Goal: Information Seeking & Learning: Compare options

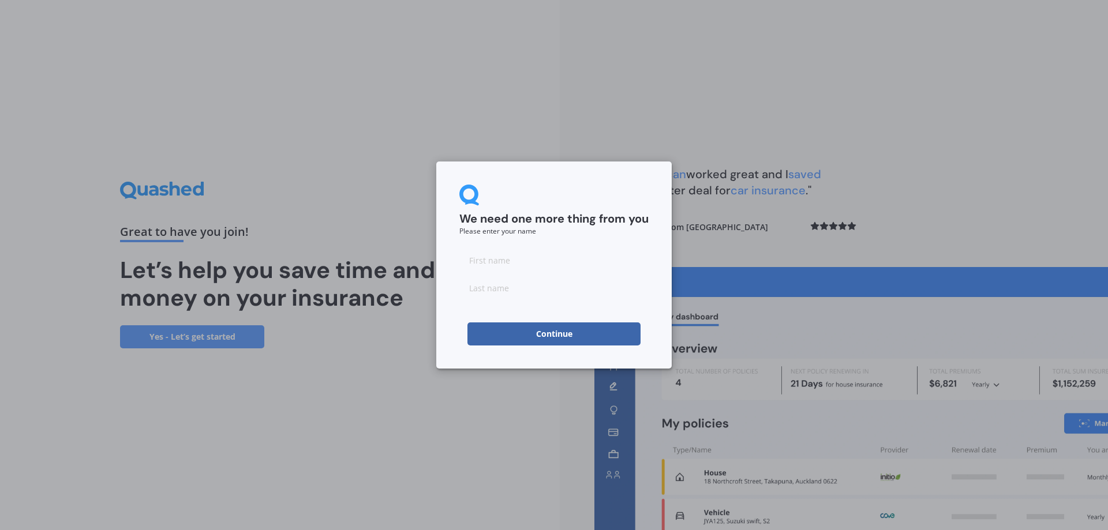
click at [491, 269] on input at bounding box center [553, 260] width 189 height 23
type input "[PERSON_NAME]"
click at [520, 291] on input at bounding box center [553, 287] width 189 height 23
type input "Antoshkiv"
click at [538, 337] on button "Continue" at bounding box center [554, 334] width 173 height 23
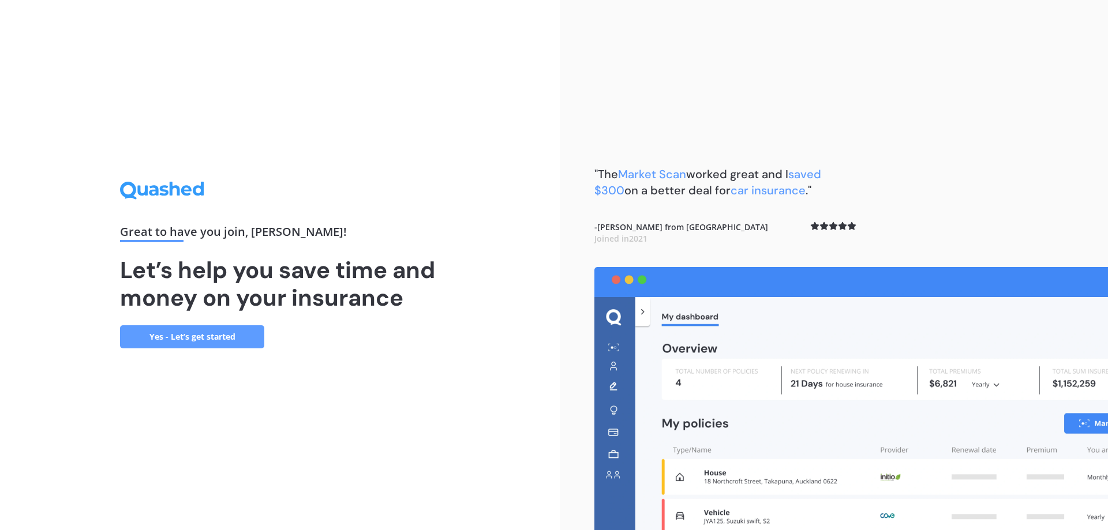
click at [221, 332] on link "Yes - Let’s get started" at bounding box center [192, 337] width 144 height 23
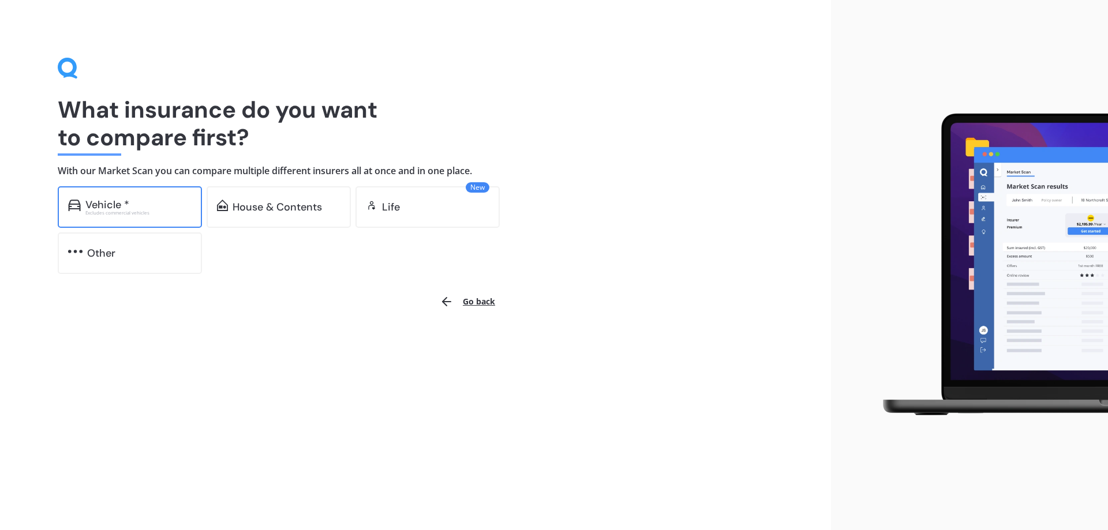
click at [158, 205] on div "Vehicle *" at bounding box center [138, 205] width 106 height 12
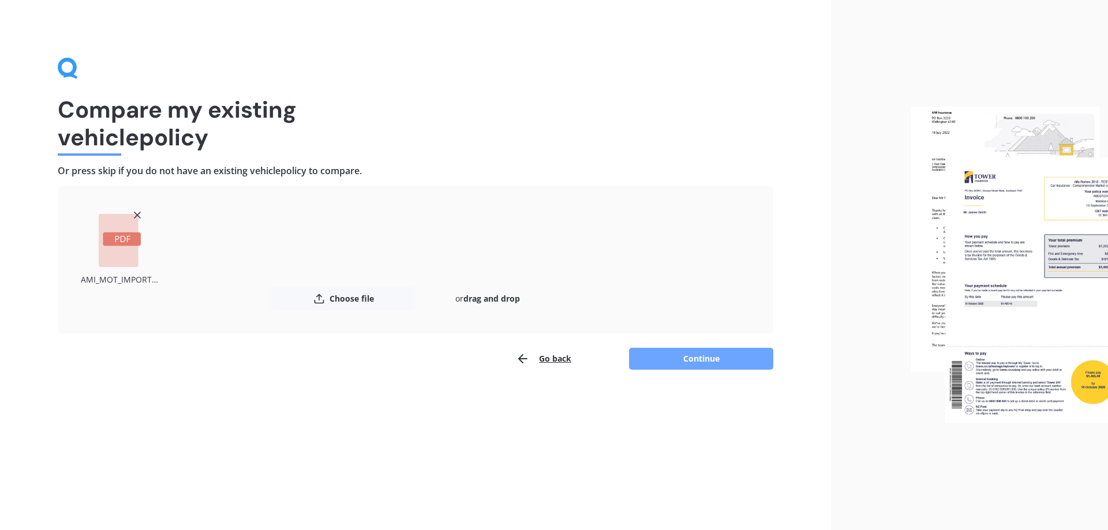
click at [702, 358] on button "Continue" at bounding box center [701, 359] width 144 height 22
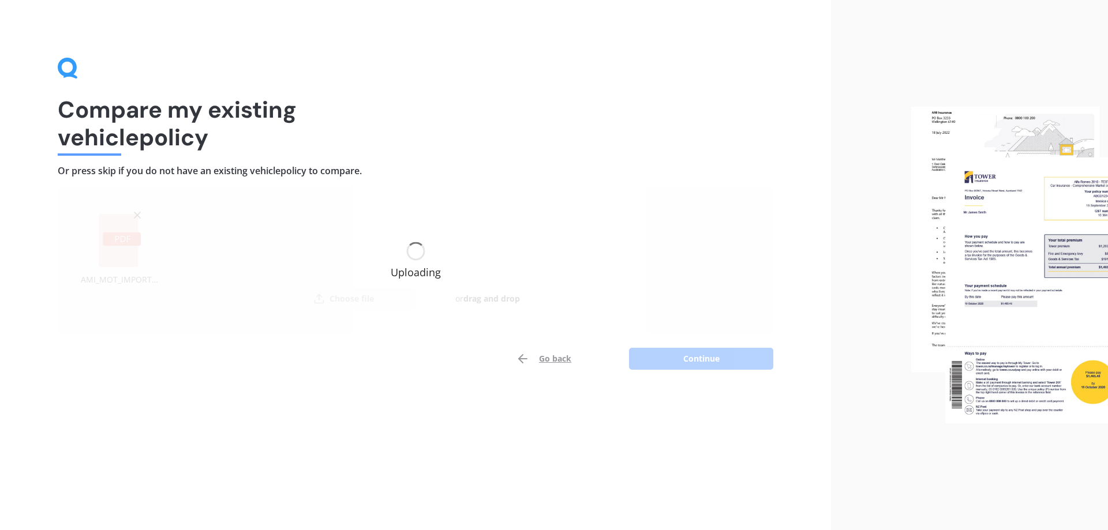
click at [412, 267] on div "Uploading" at bounding box center [416, 259] width 50 height 35
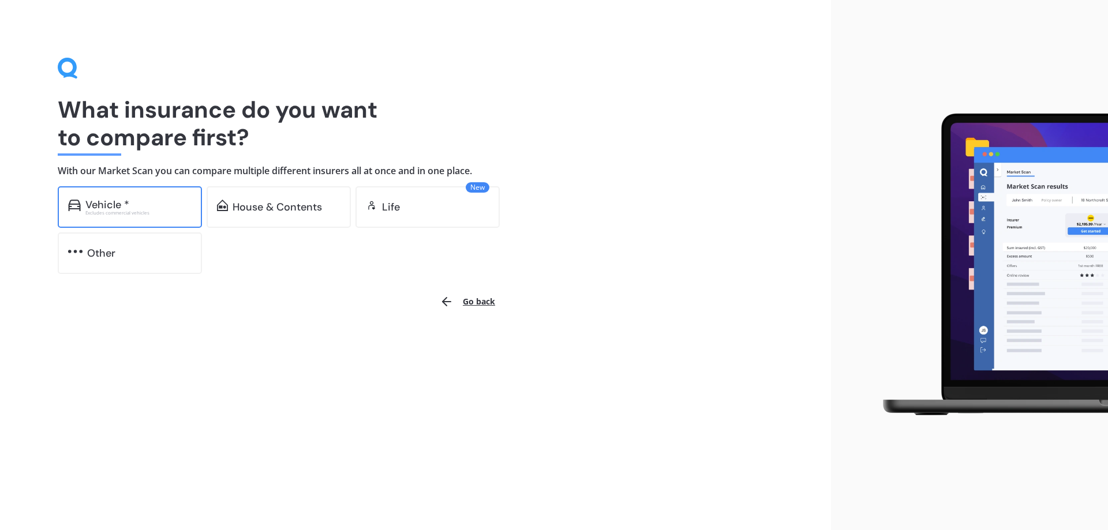
click at [155, 205] on div "Vehicle *" at bounding box center [138, 205] width 106 height 12
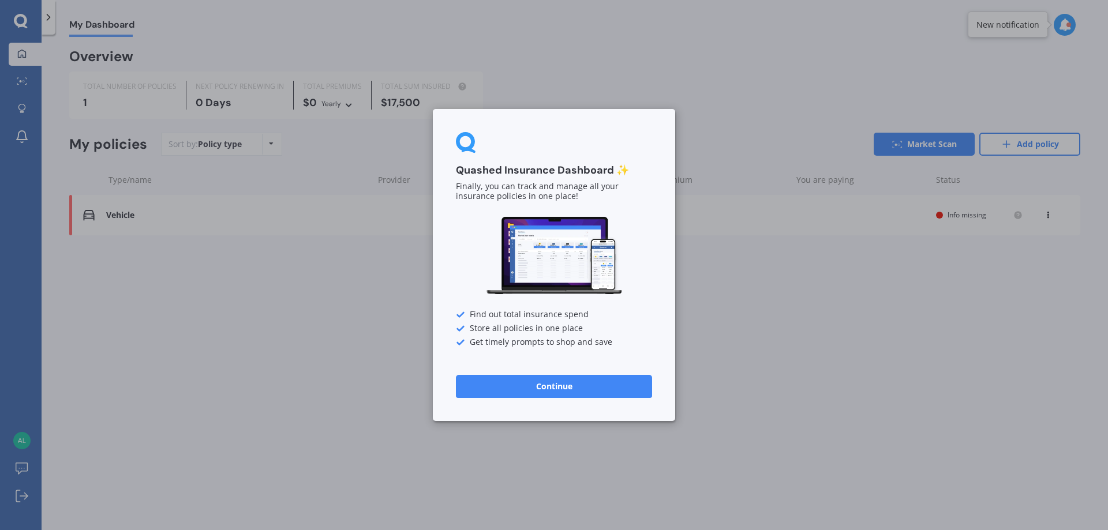
click at [544, 393] on button "Continue" at bounding box center [554, 386] width 196 height 23
click at [554, 387] on button "Continue" at bounding box center [554, 386] width 196 height 23
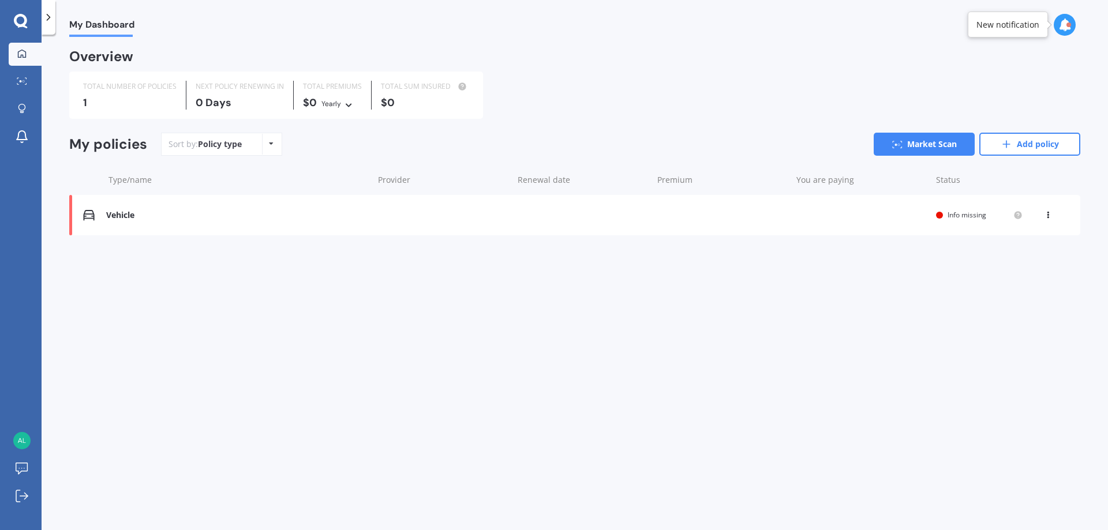
click at [127, 217] on div "Vehicle" at bounding box center [236, 216] width 261 height 10
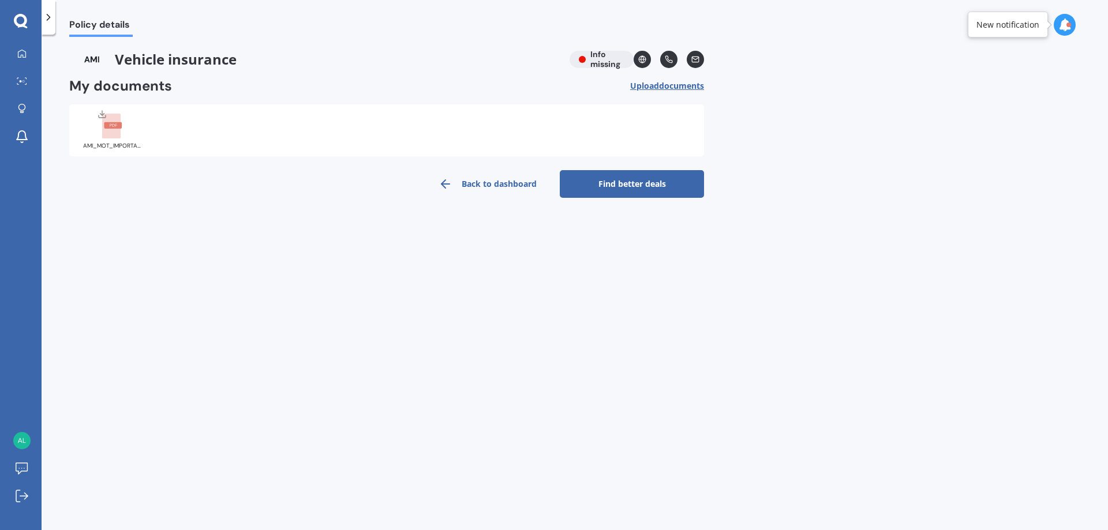
click at [626, 188] on link "Find better deals" at bounding box center [632, 184] width 144 height 28
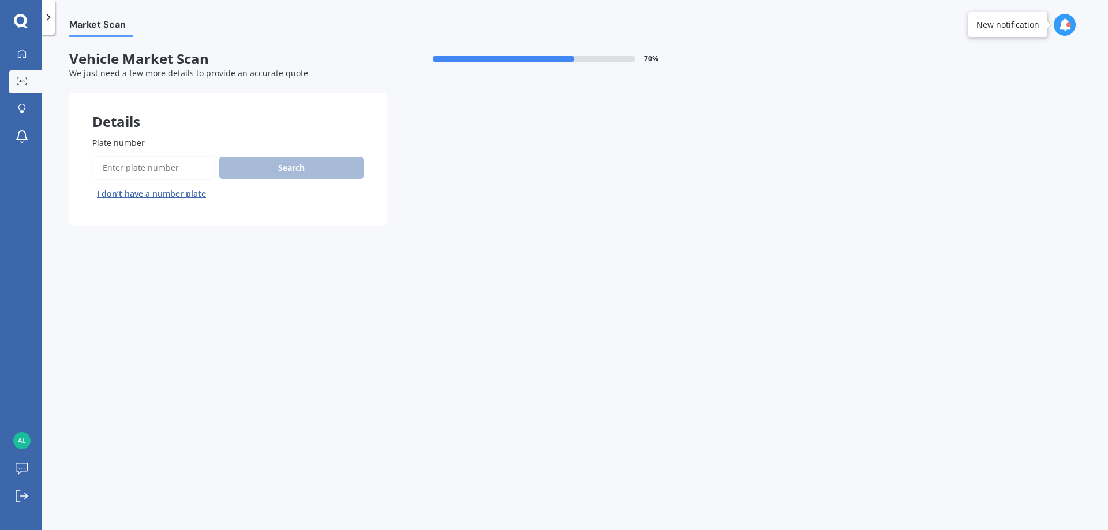
click at [117, 169] on input "Plate number" at bounding box center [153, 168] width 122 height 24
type input "QYA418"
click at [266, 170] on button "Search" at bounding box center [291, 168] width 144 height 22
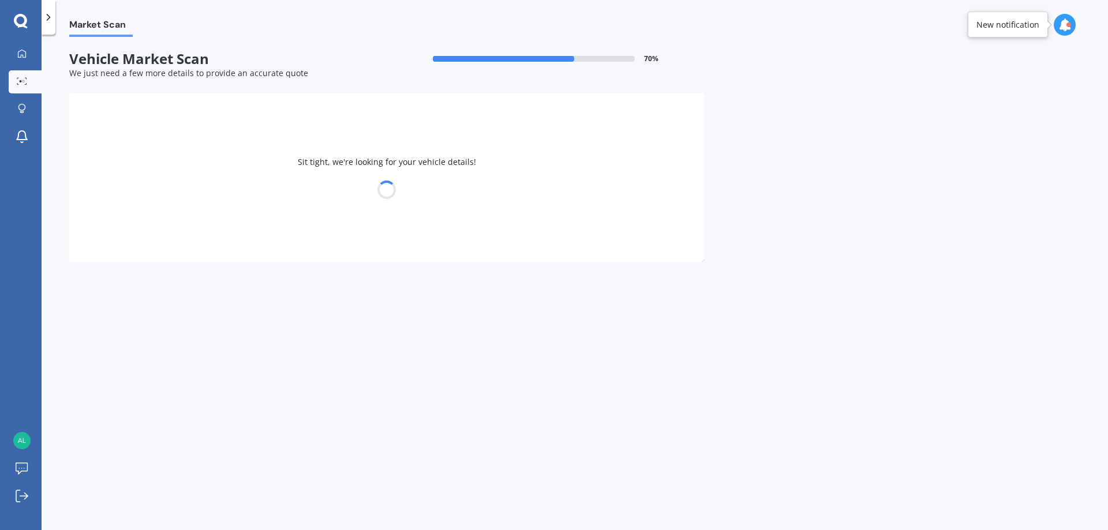
select select "SUBARU"
select select "XV"
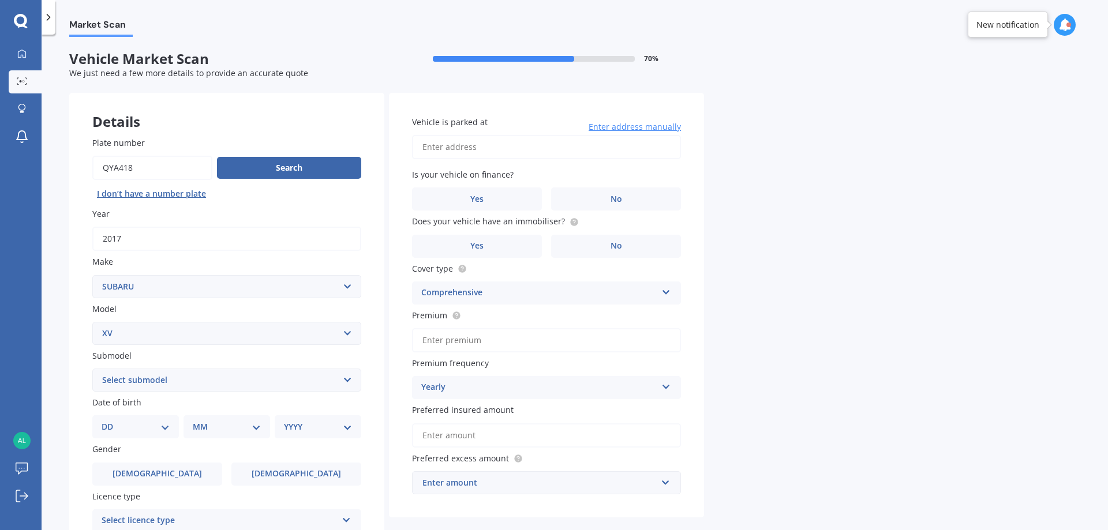
click at [471, 145] on input "Vehicle is parked at" at bounding box center [546, 147] width 269 height 24
type input "37B Edinburgh Street, Spreydon, Christchurch 8024"
click at [622, 204] on label "No" at bounding box center [616, 199] width 130 height 23
click at [0, 0] on input "No" at bounding box center [0, 0] width 0 height 0
click at [599, 249] on label "No" at bounding box center [616, 246] width 130 height 23
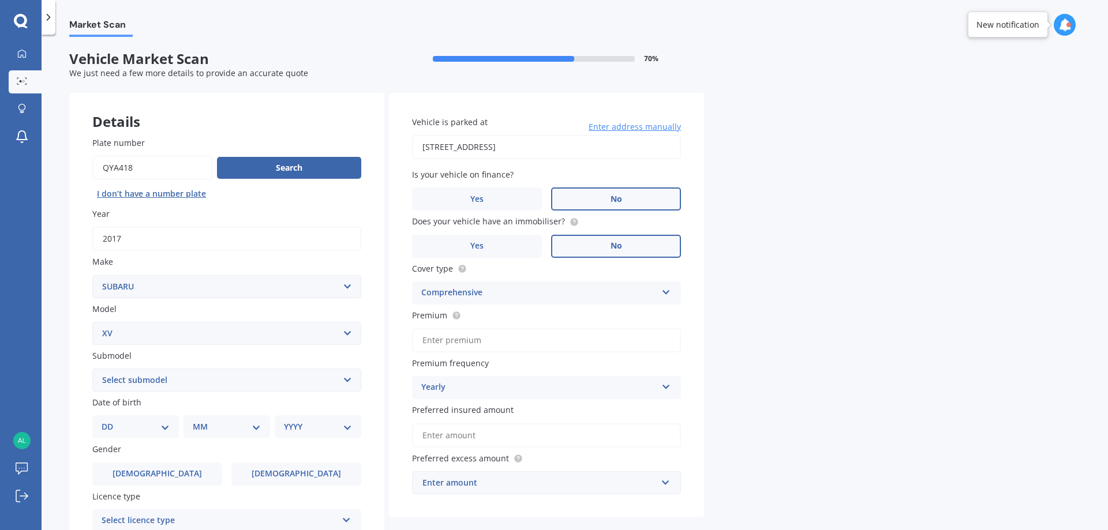
click at [0, 0] on input "No" at bounding box center [0, 0] width 0 height 0
click at [573, 220] on icon at bounding box center [574, 221] width 2 height 2
click at [518, 250] on label "Yes" at bounding box center [477, 246] width 130 height 23
click at [0, 0] on input "Yes" at bounding box center [0, 0] width 0 height 0
click at [233, 380] on select "Select submodel 2.0i 2.0i Hybrid 4WD 2.0i-L 2.0i-S 2.0L 4WD 2.0L AWD Hatchback …" at bounding box center [226, 380] width 269 height 23
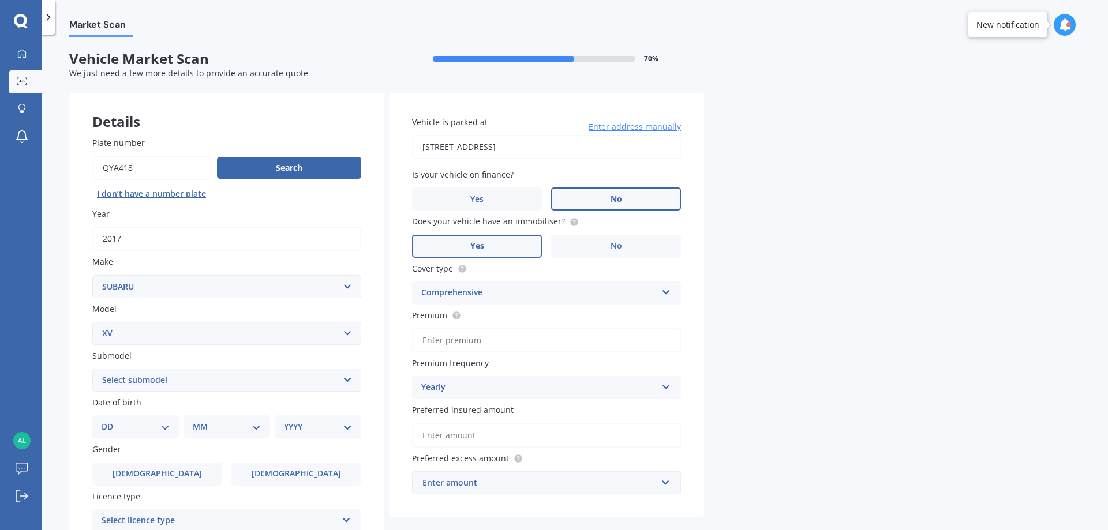
click at [76, 322] on div "Plate number Search I don’t have a number plate Year 2017 Make Select make AC A…" at bounding box center [226, 382] width 315 height 536
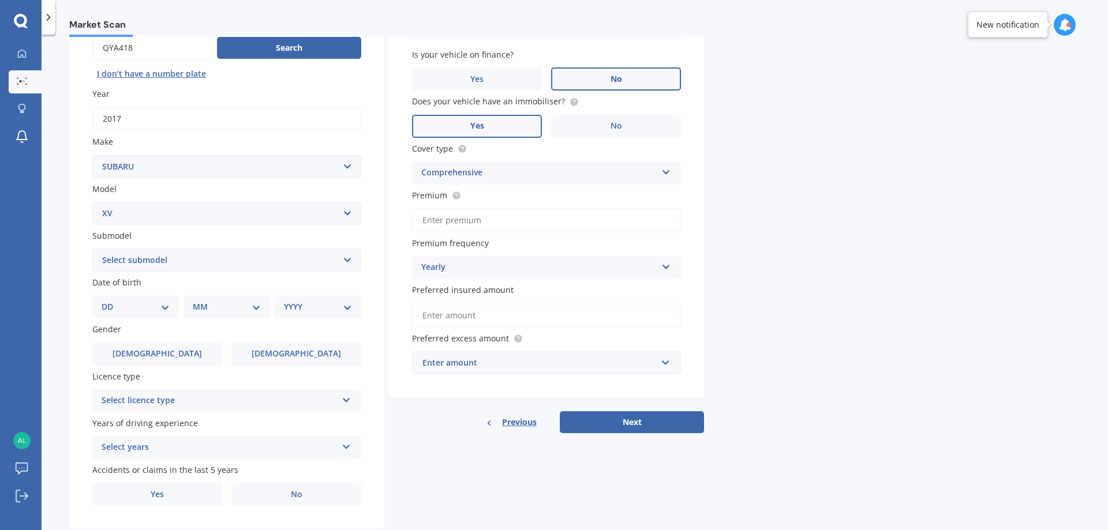
scroll to position [149, 0]
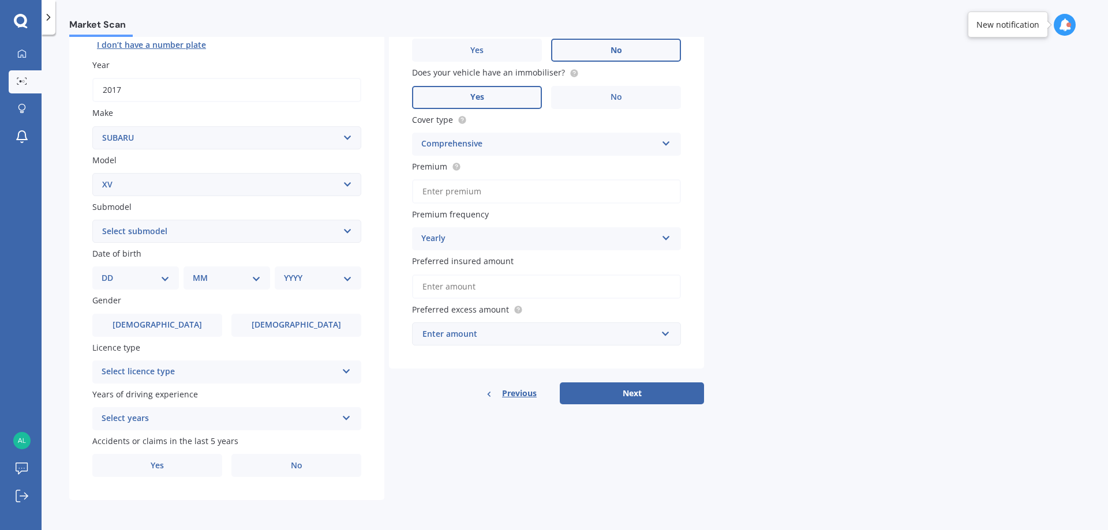
click at [169, 278] on select "DD 01 02 03 04 05 06 07 08 09 10 11 12 13 14 15 16 17 18 19 20 21 22 23 24 25 2…" at bounding box center [136, 278] width 68 height 13
select select "09"
click at [111, 272] on select "DD 01 02 03 04 05 06 07 08 09 10 11 12 13 14 15 16 17 18 19 20 21 22 23 24 25 2…" at bounding box center [136, 278] width 68 height 13
click at [259, 274] on select "MM 01 02 03 04 05 06 07 08 09 10 11 12" at bounding box center [228, 278] width 63 height 13
select select "11"
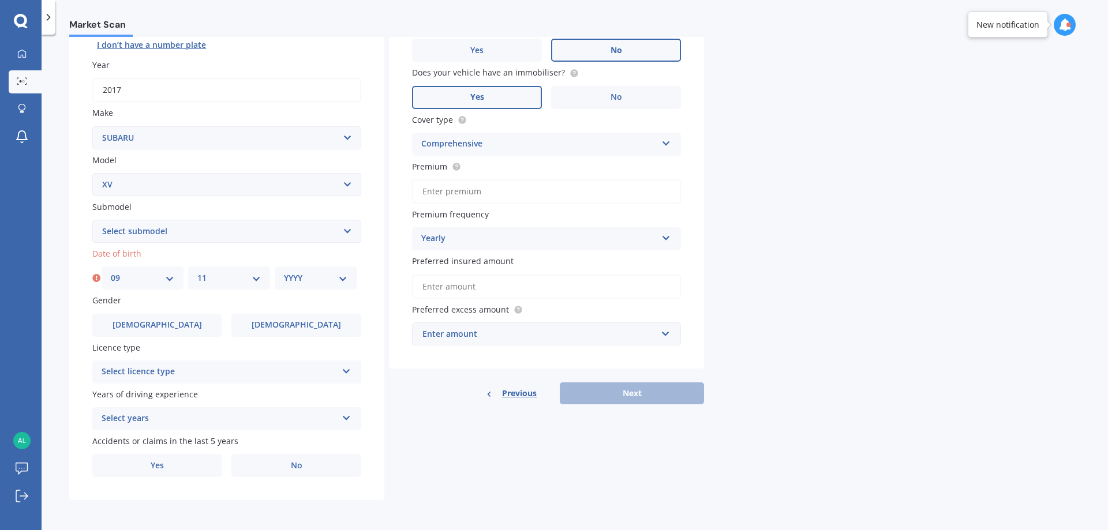
click at [197, 272] on select "MM 01 02 03 04 05 06 07 08 09 10 11 12" at bounding box center [228, 278] width 63 height 13
click at [322, 282] on select "YYYY 2025 2024 2023 2022 2021 2020 2019 2018 2017 2016 2015 2014 2013 2012 2011…" at bounding box center [315, 278] width 63 height 13
click at [284, 272] on select "YYYY 2025 2024 2023 2022 2021 2020 2019 2018 2017 2016 2015 2014 2013 2012 2011…" at bounding box center [315, 278] width 63 height 13
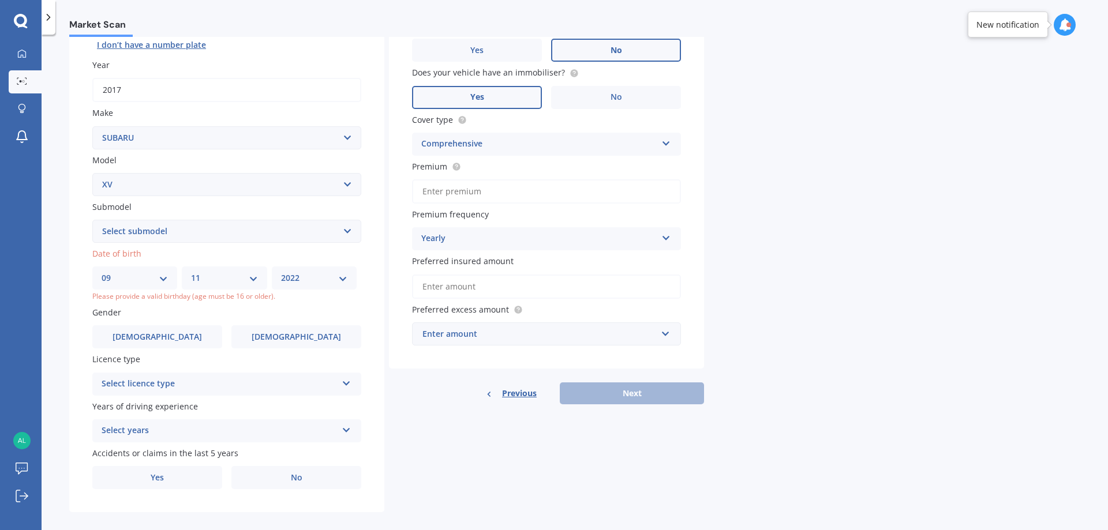
click at [331, 282] on select "YYYY 2025 2024 2023 2022 2021 2020 2019 2018 2017 2016 2015 2014 2013 2012 2011…" at bounding box center [314, 278] width 66 height 13
select select "2017"
click at [281, 272] on select "YYYY 2025 2024 2023 2022 2021 2020 2019 2018 2017 2016 2015 2014 2013 2012 2011…" at bounding box center [314, 278] width 66 height 13
click at [162, 286] on div "DD 01 02 03 04 05 06 07 08 09 10 11 12 13 14 15 16 17 18 19 20 21 22 23 24 25 2…" at bounding box center [134, 278] width 85 height 23
click at [163, 277] on select "DD 01 02 03 04 05 06 07 08 09 10 11 12 13 14 15 16 17 18 19 20 21 22 23 24 25 2…" at bounding box center [135, 278] width 66 height 13
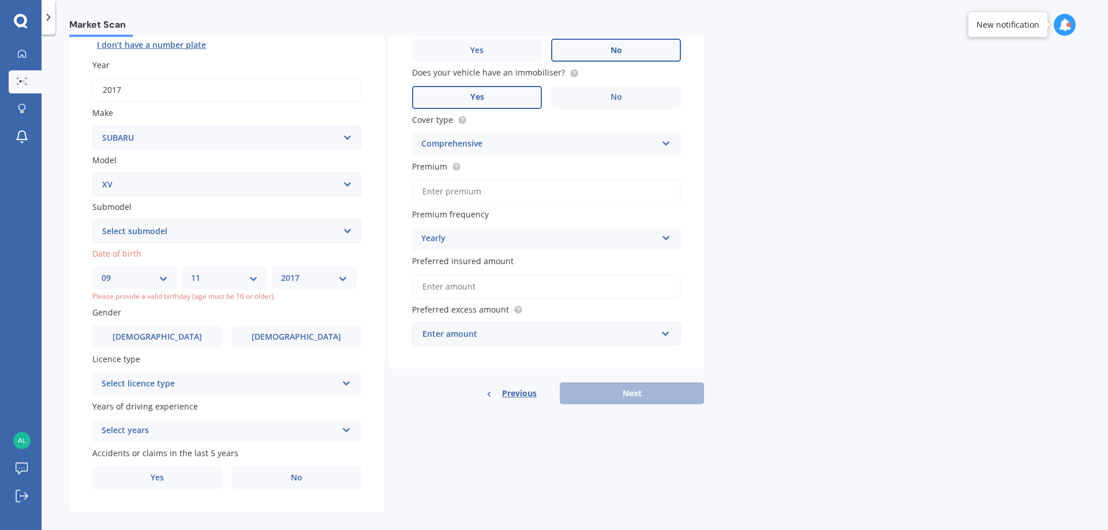
select select "27"
click at [102, 272] on select "DD 01 02 03 04 05 06 07 08 09 10 11 12 13 14 15 16 17 18 19 20 21 22 23 24 25 2…" at bounding box center [135, 278] width 66 height 13
click at [241, 281] on select "MM 01 02 03 04 05 06 07 08 09 10 11 12" at bounding box center [224, 278] width 66 height 13
select select "03"
click at [191, 272] on select "MM 01 02 03 04 05 06 07 08 09 10 11 12" at bounding box center [224, 278] width 66 height 13
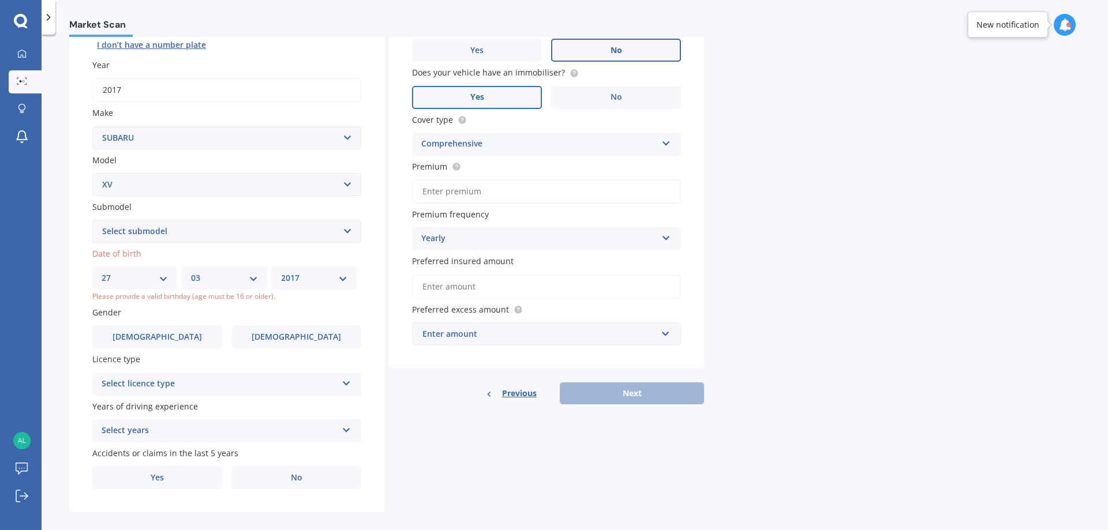
click at [298, 273] on select "YYYY 2025 2024 2023 2022 2021 2020 2019 2018 2017 2016 2015 2014 2013 2012 2011…" at bounding box center [314, 278] width 66 height 13
select select "1988"
click at [284, 272] on select "YYYY 2025 2024 2023 2022 2021 2020 2019 2018 2017 2016 2015 2014 2013 2012 2011…" at bounding box center [314, 278] width 66 height 13
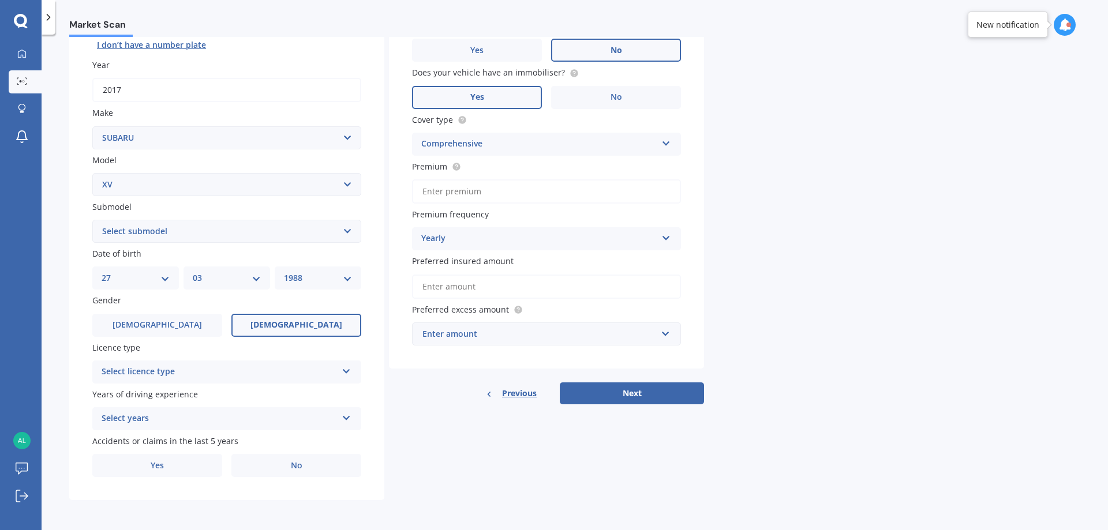
click at [298, 328] on span "Female" at bounding box center [296, 325] width 92 height 10
click at [0, 0] on input "Female" at bounding box center [0, 0] width 0 height 0
click at [268, 376] on div "Select licence type" at bounding box center [219, 372] width 235 height 14
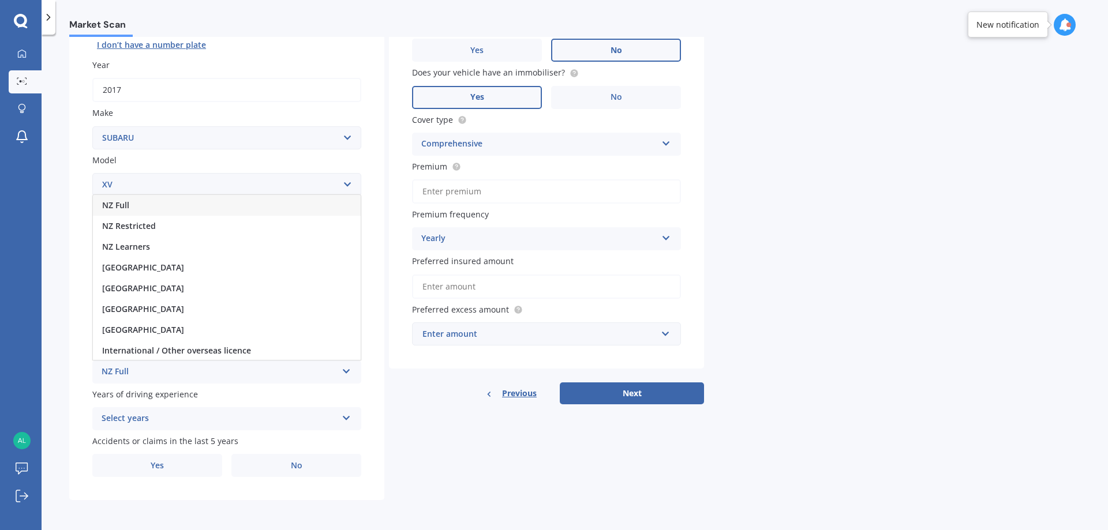
click at [137, 205] on div "NZ Full" at bounding box center [227, 205] width 268 height 21
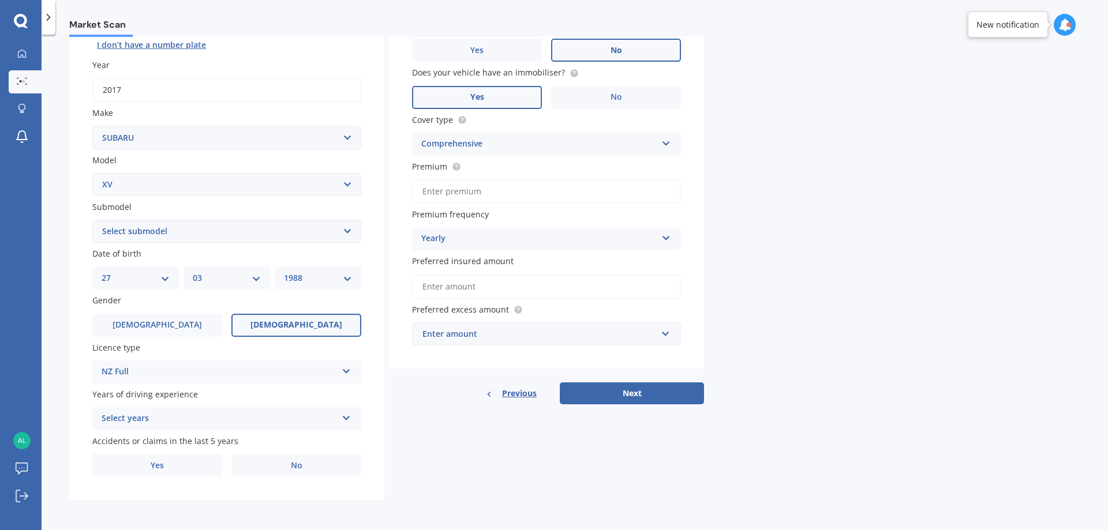
click at [177, 412] on div "Select years 5 or more years 4 years 3 years 2 years 1 year" at bounding box center [226, 418] width 269 height 23
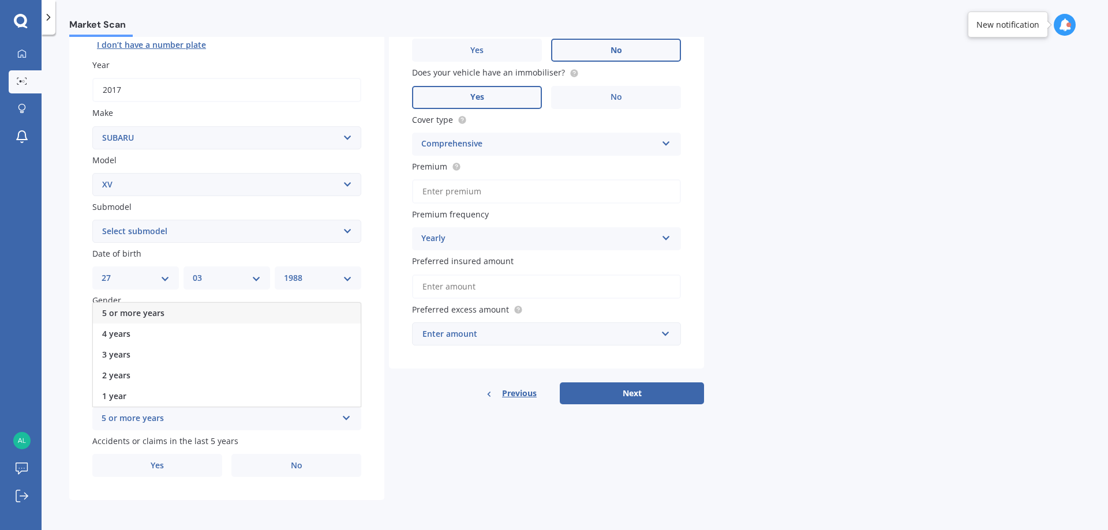
click at [155, 317] on span "5 or more years" at bounding box center [133, 313] width 62 height 11
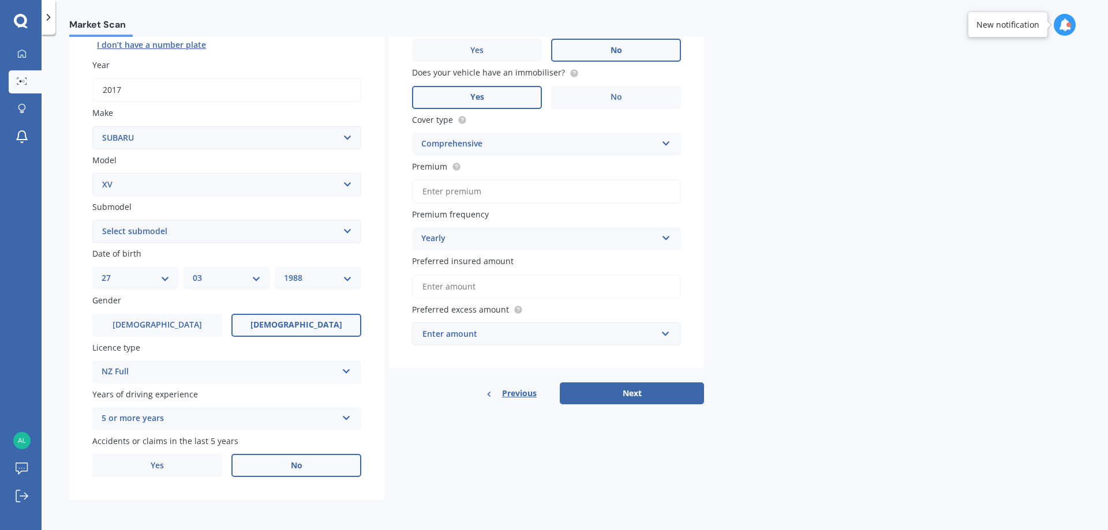
click at [291, 471] on label "No" at bounding box center [296, 465] width 130 height 23
click at [0, 0] on input "No" at bounding box center [0, 0] width 0 height 0
click at [503, 289] on input "Preferred insured amount" at bounding box center [546, 287] width 269 height 24
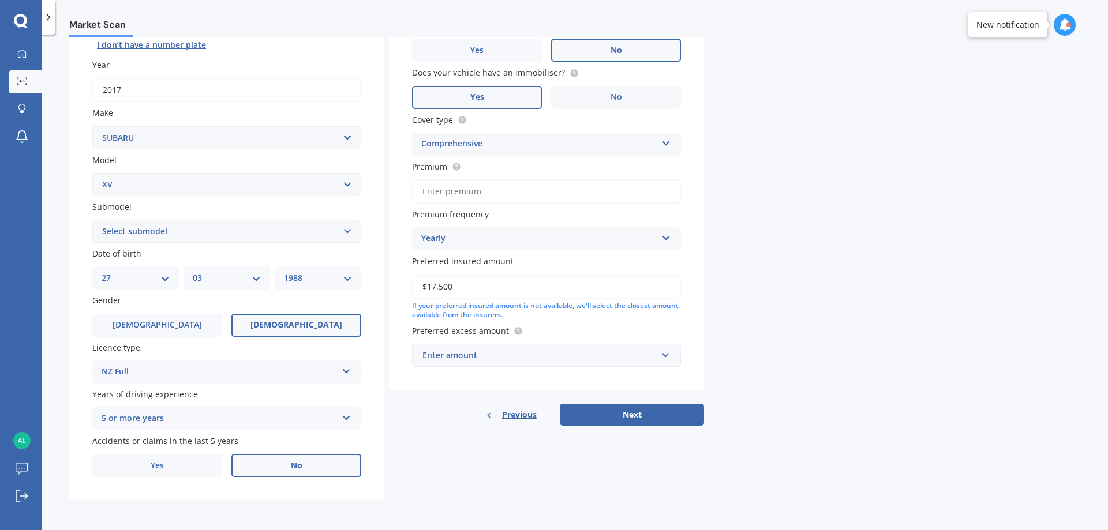
type input "$17,500"
click at [500, 360] on div "Enter amount" at bounding box center [539, 355] width 234 height 13
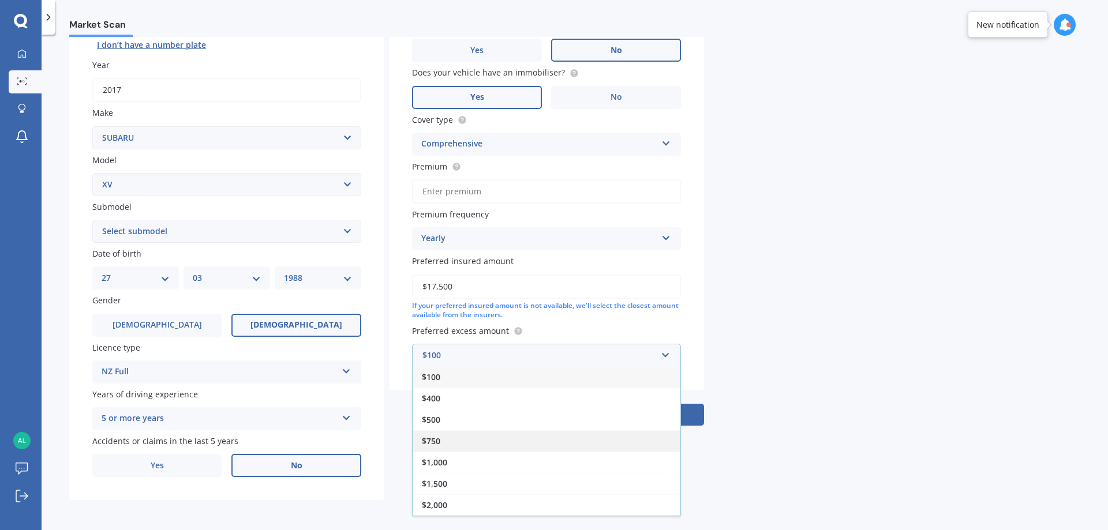
click at [446, 442] on div "$750" at bounding box center [547, 441] width 268 height 21
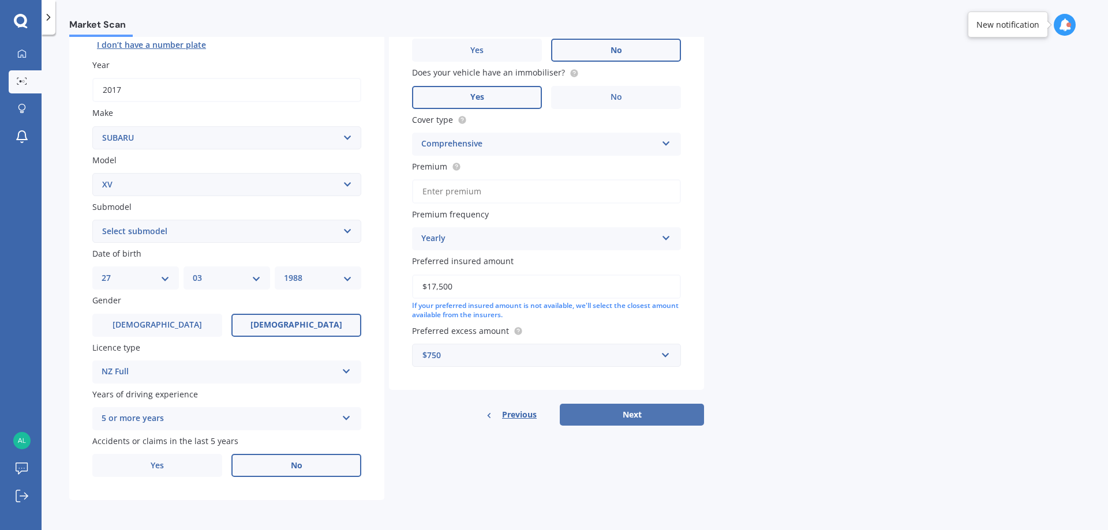
click at [631, 416] on button "Next" at bounding box center [632, 415] width 144 height 22
click at [466, 190] on input "Premium" at bounding box center [546, 191] width 269 height 24
click at [454, 193] on input "Premium" at bounding box center [546, 191] width 269 height 24
click at [461, 192] on input "Premium" at bounding box center [546, 191] width 269 height 24
click at [447, 209] on div "Vehicle is parked at 37B Edinburgh Street, Spreydon, Christchurch 8024 Enter ad…" at bounding box center [546, 167] width 315 height 447
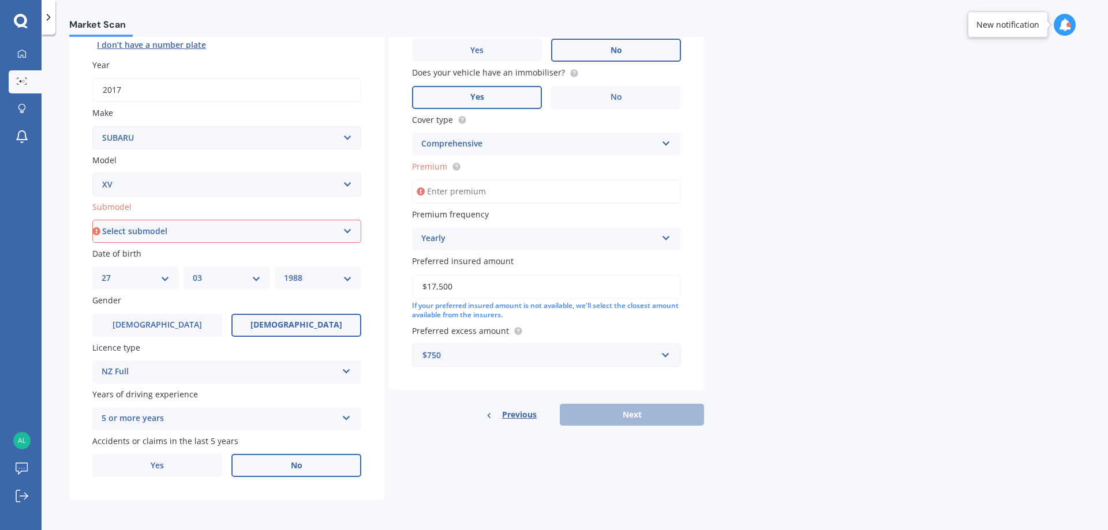
click at [489, 244] on div "Yearly" at bounding box center [538, 239] width 235 height 14
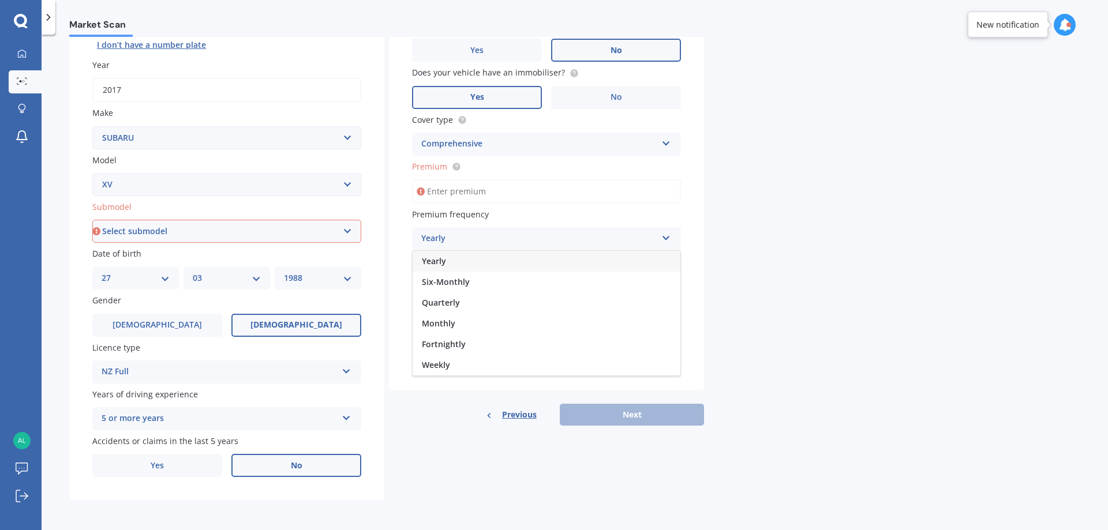
click at [450, 253] on div "Yearly" at bounding box center [547, 261] width 268 height 21
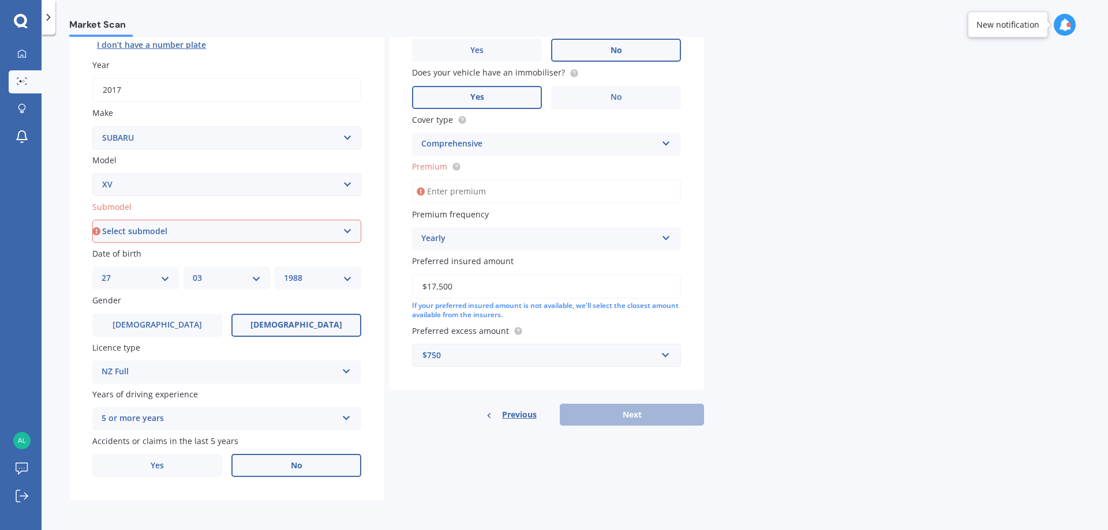
click at [474, 192] on input "Premium" at bounding box center [546, 191] width 269 height 24
click at [456, 160] on span "Premium" at bounding box center [436, 166] width 49 height 12
click at [456, 179] on input "Premium" at bounding box center [546, 191] width 269 height 24
click at [457, 164] on circle at bounding box center [457, 167] width 8 height 8
click at [462, 203] on input "Premium" at bounding box center [546, 191] width 269 height 24
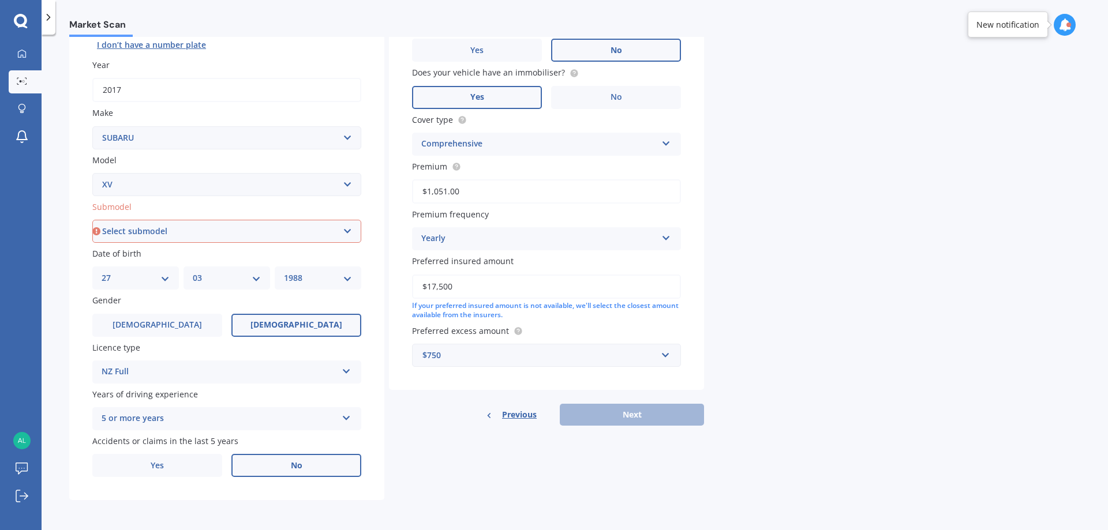
type input "$1,051.00"
click at [543, 391] on div "Vehicle is parked at 37B Edinburgh Street, Spreydon, Christchurch 8024 Enter ad…" at bounding box center [546, 185] width 315 height 483
click at [624, 421] on div "Previous Next" at bounding box center [546, 415] width 315 height 22
click at [590, 101] on label "No" at bounding box center [616, 97] width 130 height 23
click at [0, 0] on input "No" at bounding box center [0, 0] width 0 height 0
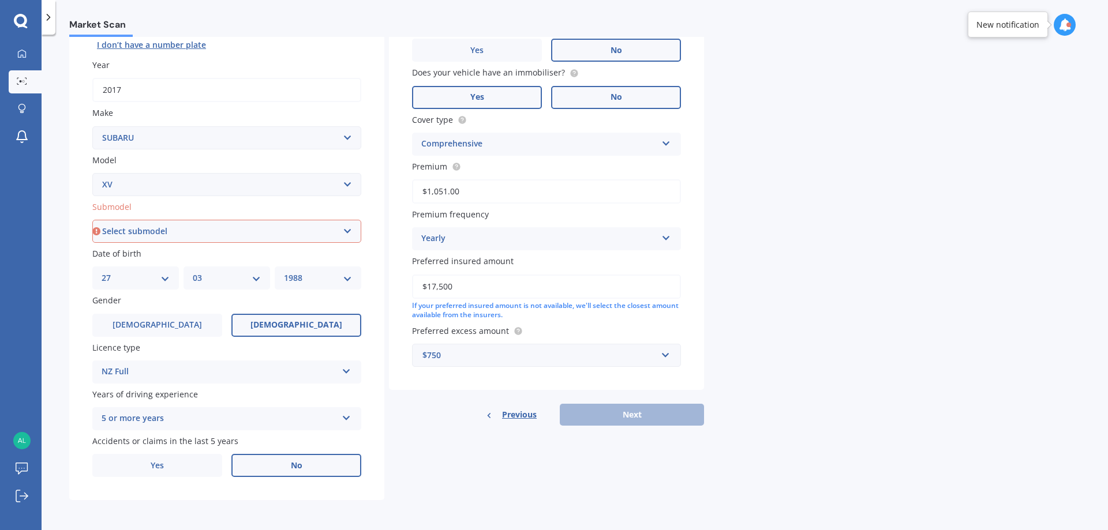
click at [497, 95] on label "Yes" at bounding box center [477, 97] width 130 height 23
click at [0, 0] on input "Yes" at bounding box center [0, 0] width 0 height 0
click at [226, 233] on select "Select submodel 2.0i 2.0i Hybrid 4WD 2.0i-L 2.0i-S 2.0L 4WD 2.0L AWD Hatchback …" at bounding box center [226, 231] width 269 height 23
select select "2.0L 4WD"
click at [92, 220] on select "Select submodel 2.0i 2.0i Hybrid 4WD 2.0i-L 2.0i-S 2.0L 4WD 2.0L AWD Hatchback …" at bounding box center [226, 231] width 269 height 23
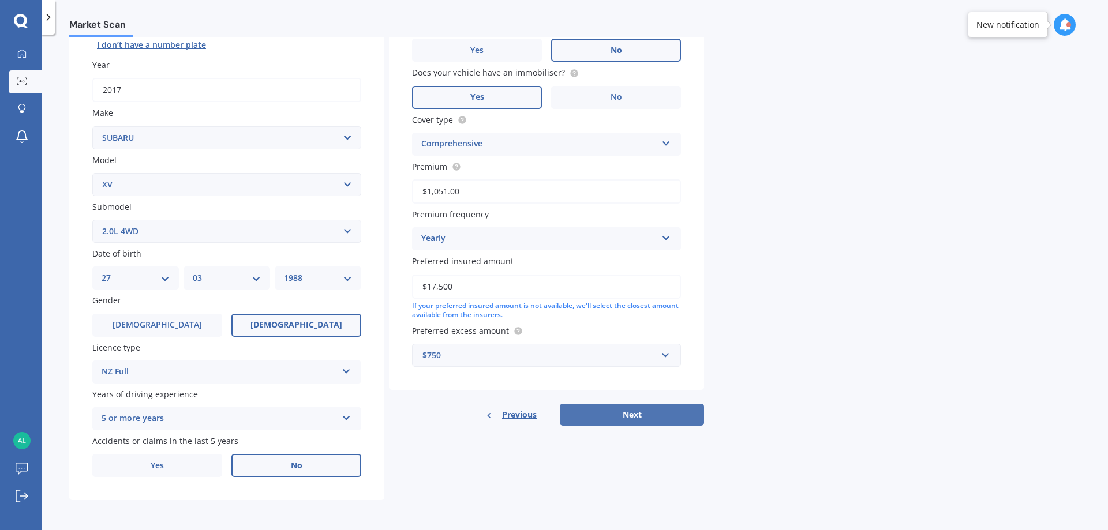
click at [633, 413] on button "Next" at bounding box center [632, 415] width 144 height 22
select select "27"
select select "03"
select select "1988"
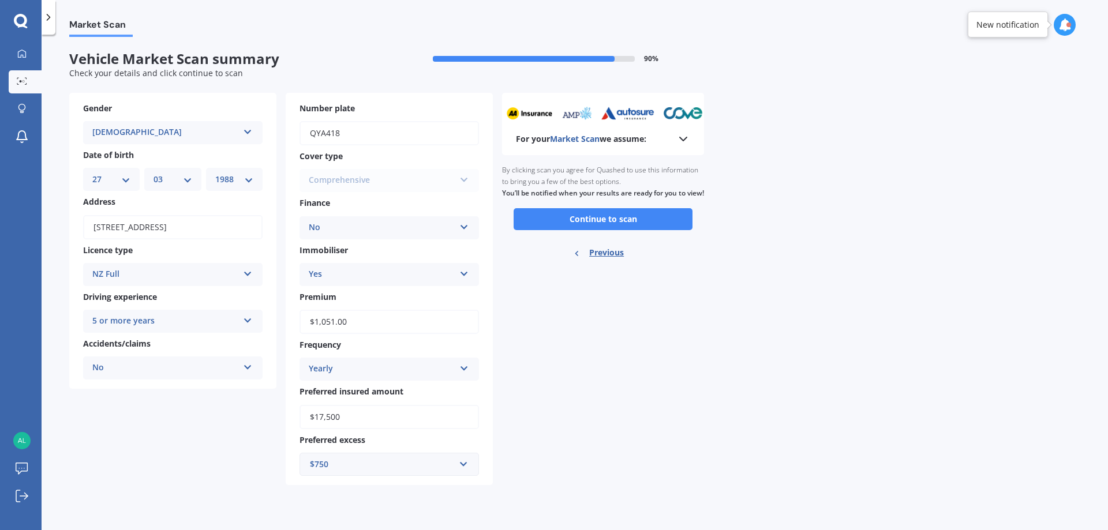
scroll to position [0, 0]
click at [616, 230] on button "Continue to scan" at bounding box center [603, 219] width 179 height 22
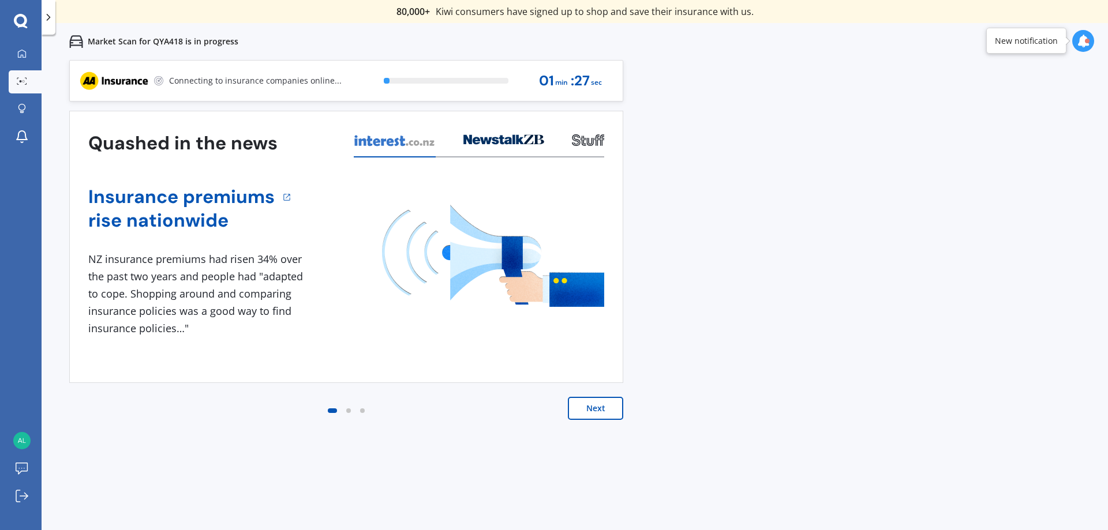
click at [594, 411] on button "Next" at bounding box center [595, 408] width 55 height 23
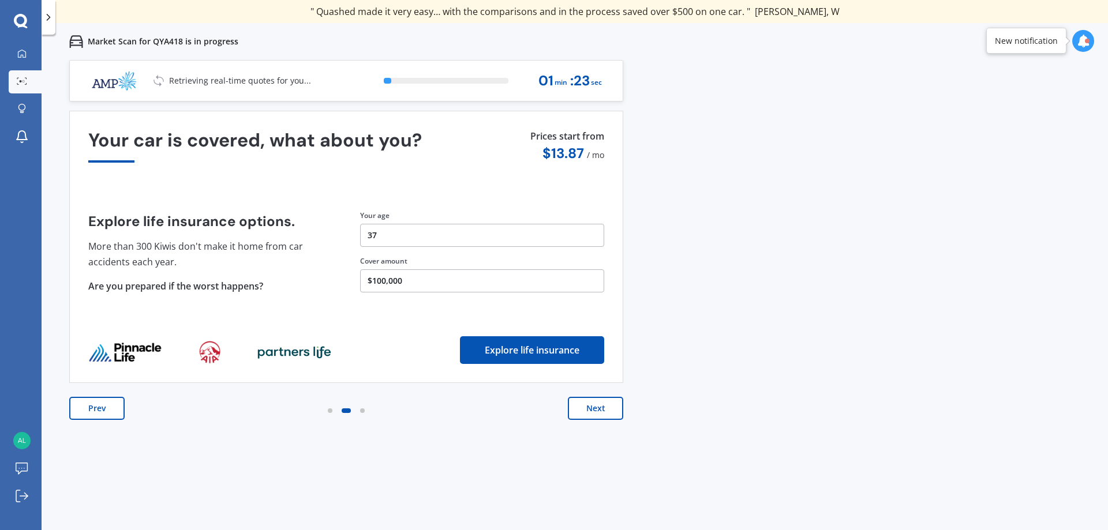
click at [409, 279] on button "$100,000" at bounding box center [482, 281] width 244 height 23
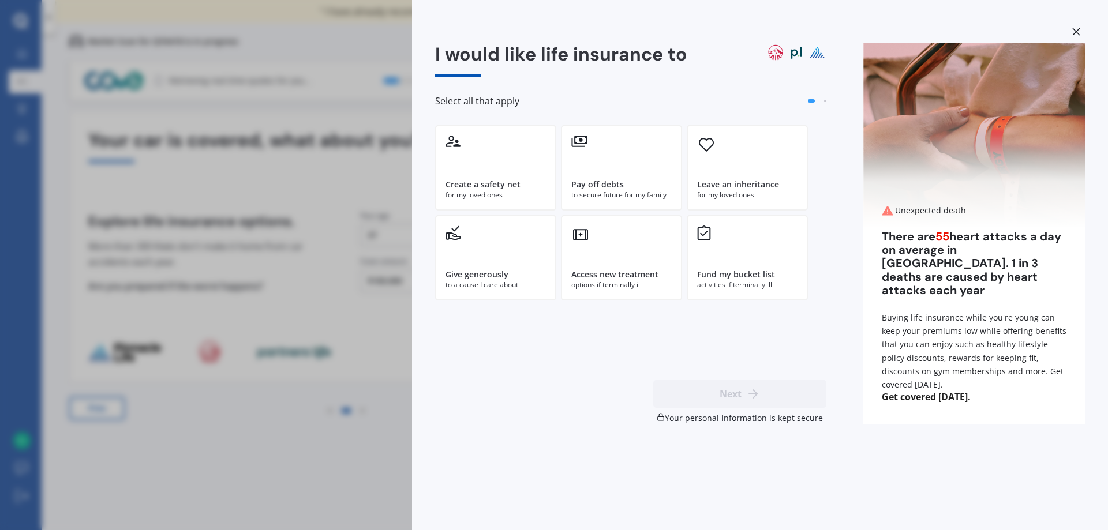
click at [1078, 35] on icon at bounding box center [1076, 32] width 8 height 8
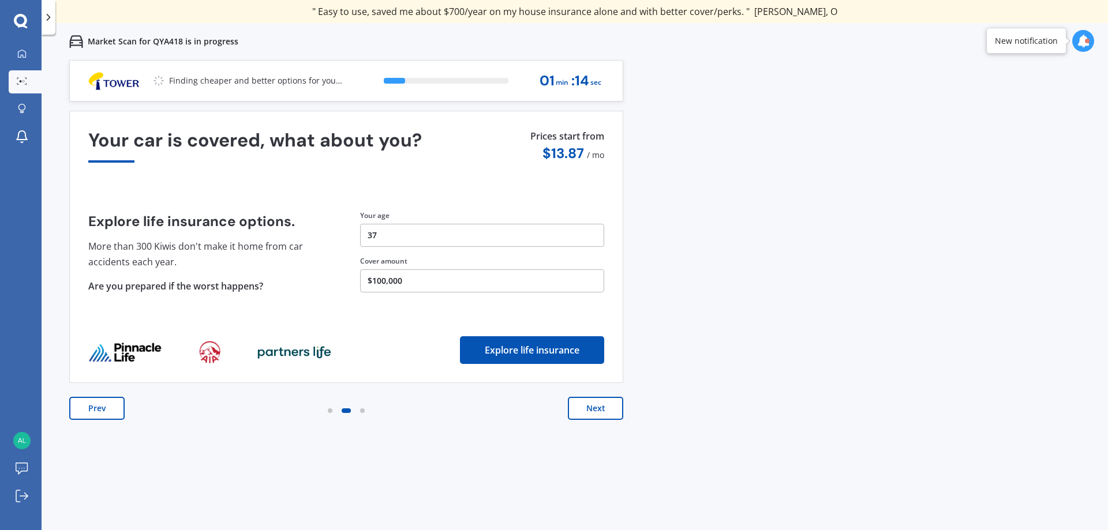
click at [552, 345] on button "Explore life insurance" at bounding box center [532, 350] width 144 height 28
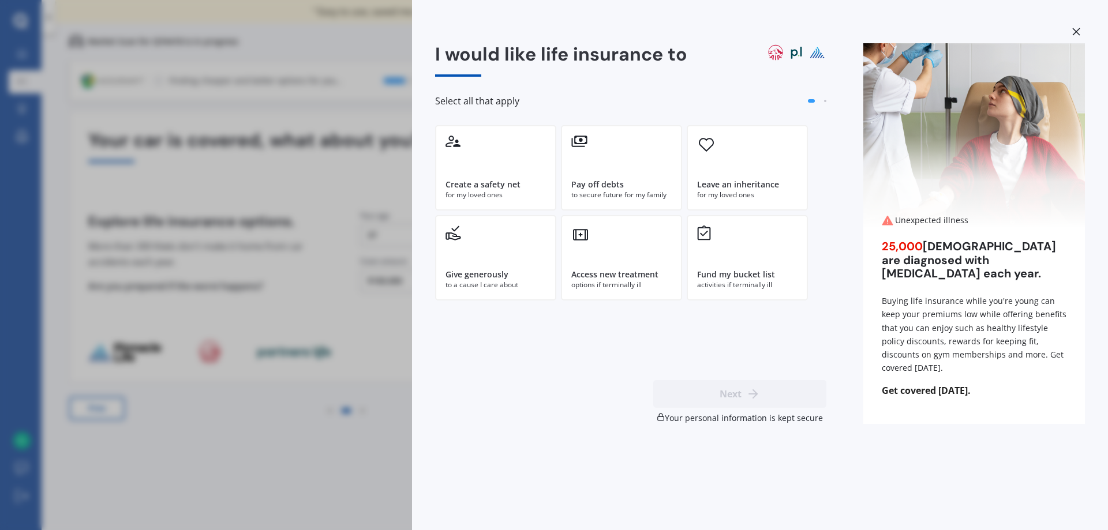
click at [313, 329] on div "I would like life insurance to Select all that apply Create a safety net for my…" at bounding box center [554, 265] width 1108 height 530
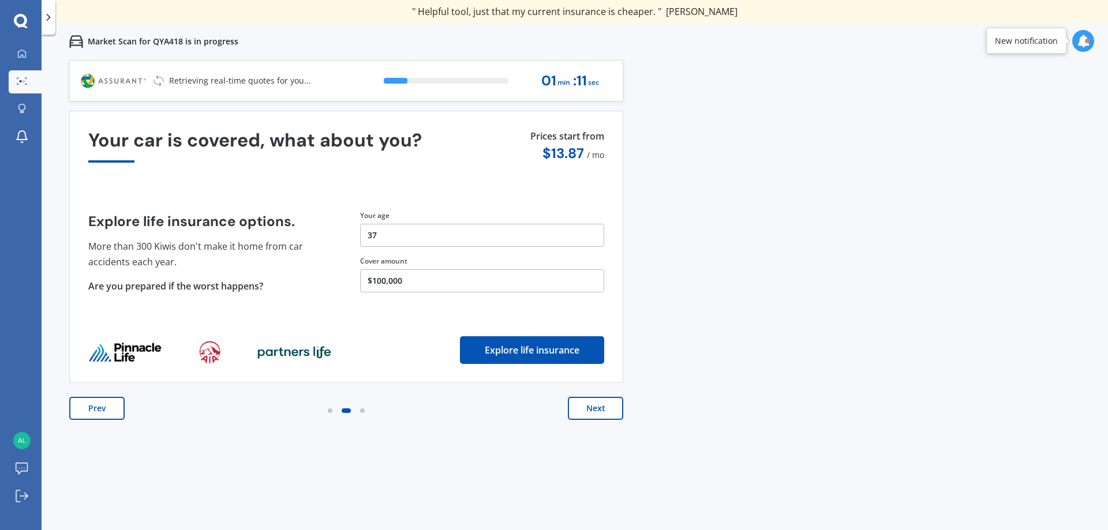
click at [597, 410] on button "Next" at bounding box center [595, 408] width 55 height 23
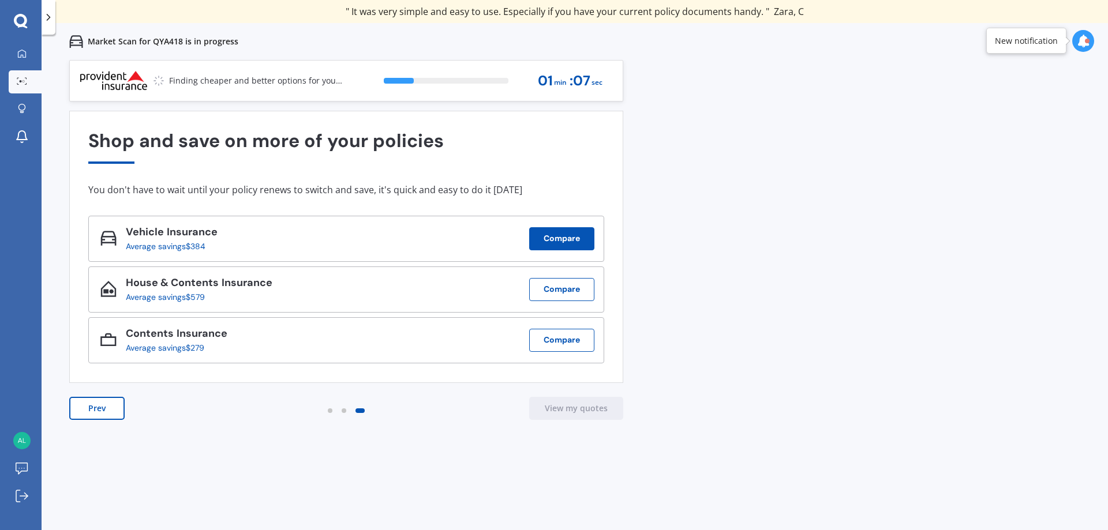
click at [565, 235] on button "Compare" at bounding box center [561, 238] width 65 height 23
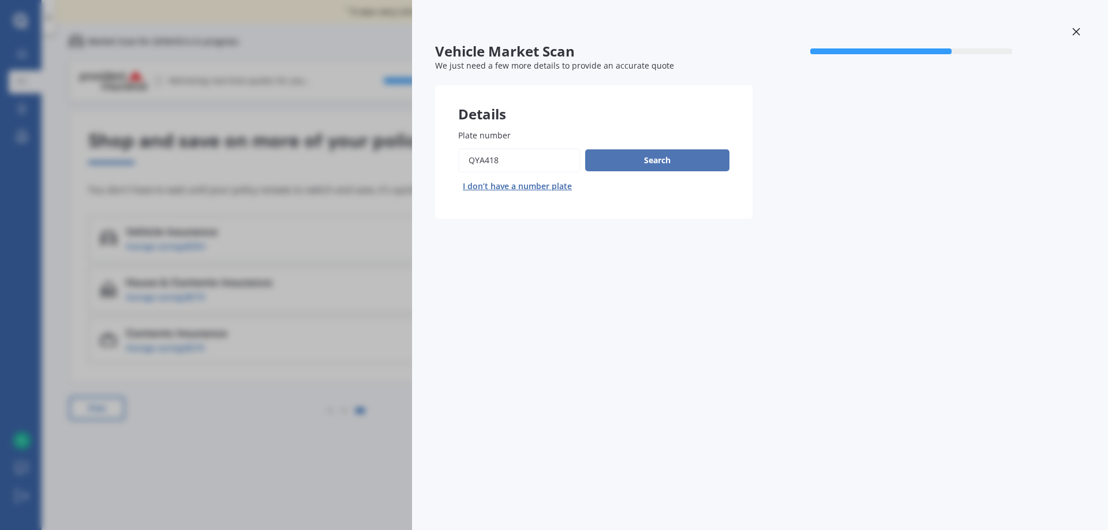
click at [640, 163] on button "Search" at bounding box center [657, 160] width 144 height 22
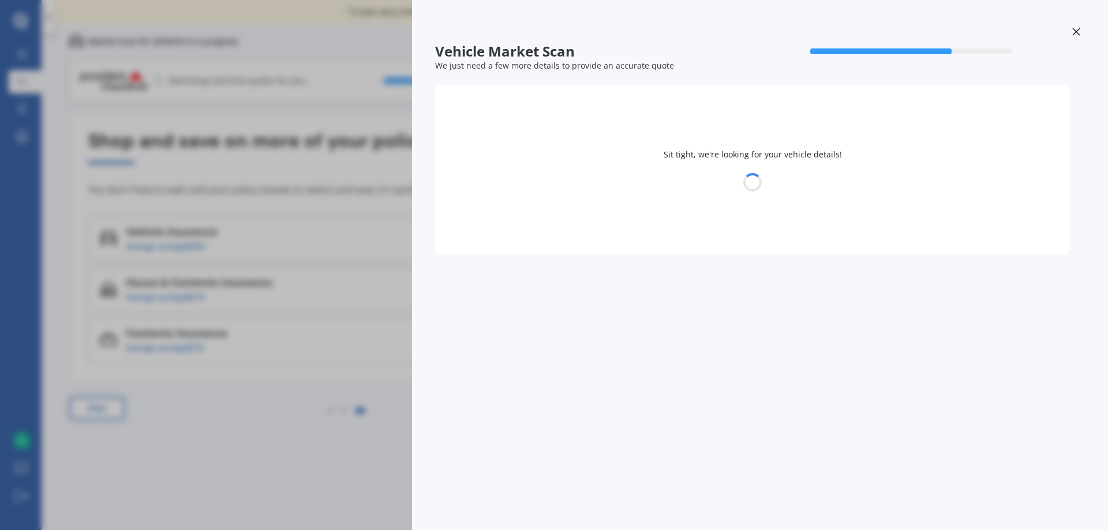
select select "SUBARU"
select select "XV"
select select "27"
select select "03"
select select "1988"
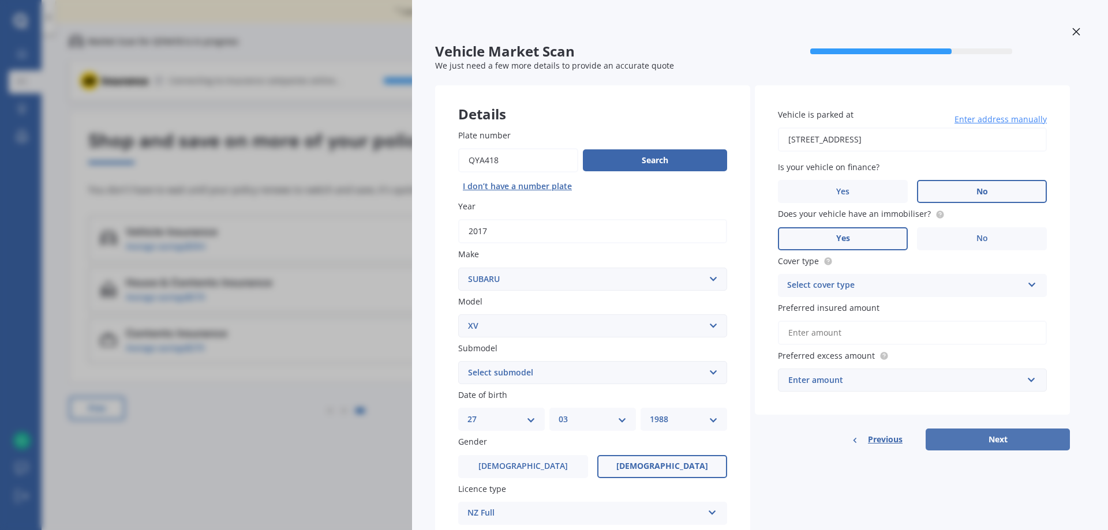
click at [979, 438] on button "Next" at bounding box center [998, 440] width 144 height 22
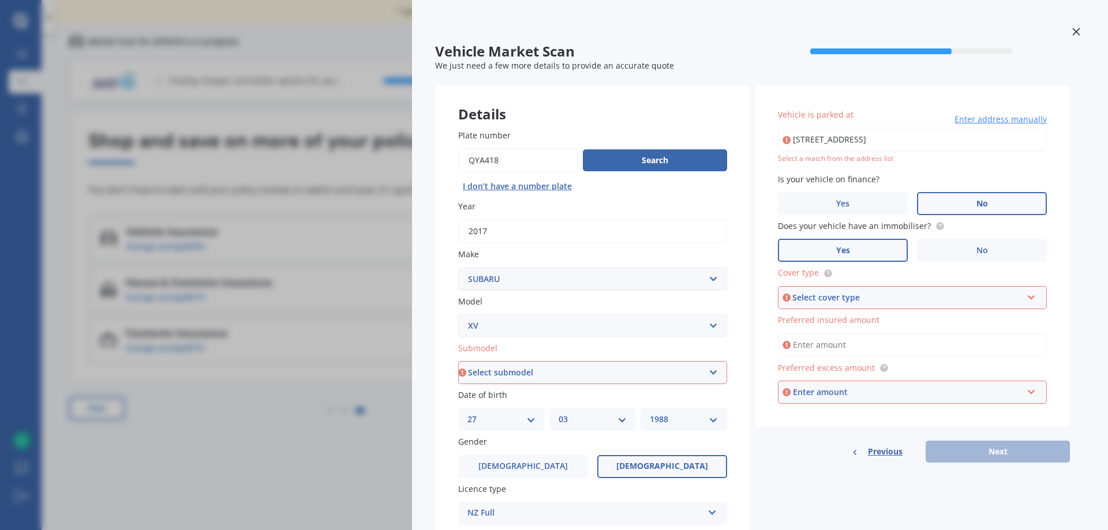
click at [547, 377] on select "Select submodel 2.0i 2.0i Hybrid 4WD 2.0i-L 2.0i-S 2.0L 4WD 2.0L AWD Hatchback …" at bounding box center [592, 372] width 269 height 23
select select "2.0L 4WD"
click at [458, 361] on select "Select submodel 2.0i 2.0i Hybrid 4WD 2.0i-L 2.0i-S 2.0L 4WD 2.0L AWD Hatchback …" at bounding box center [592, 372] width 269 height 23
type input "37B Edinburgh Street, Spreydon, Christchurch 8024"
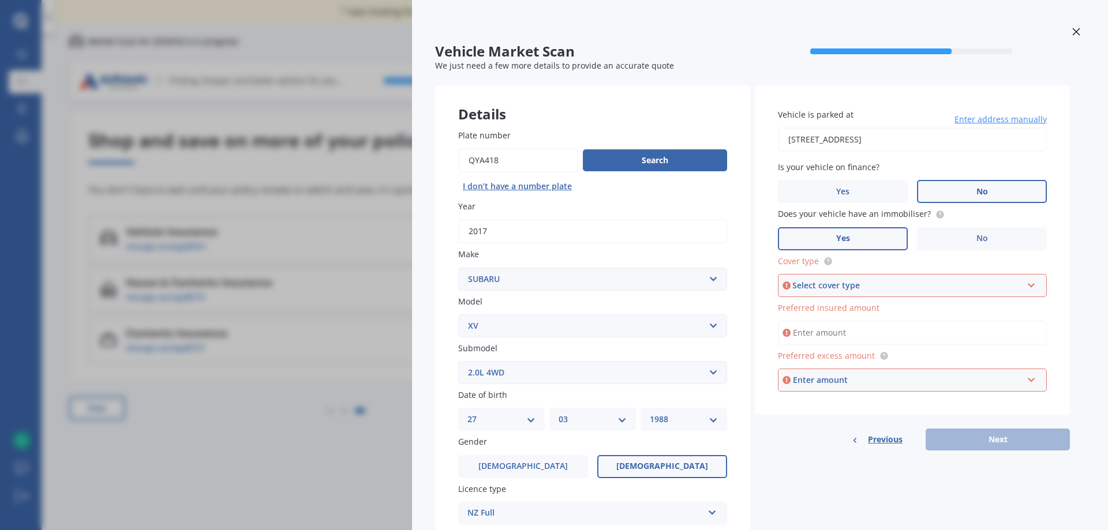
click at [850, 292] on div "Select cover type Comprehensive Third Party, Fire & Theft Third Party" at bounding box center [912, 285] width 269 height 23
click at [840, 305] on span "Comprehensive" at bounding box center [818, 307] width 61 height 11
click at [834, 332] on input "Preferred insured amount" at bounding box center [912, 333] width 269 height 24
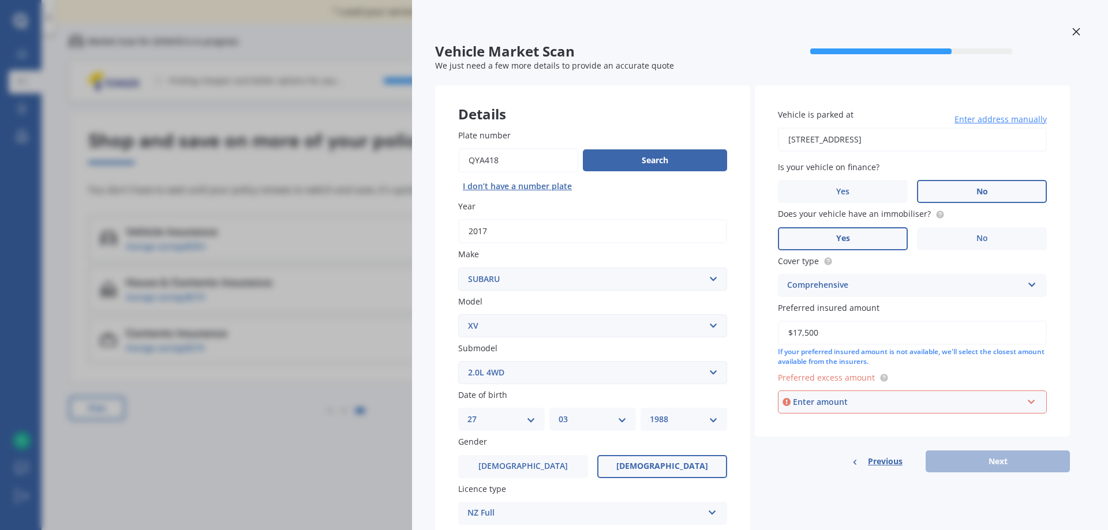
type input "$17,500"
click at [850, 405] on div "Enter amount" at bounding box center [908, 402] width 230 height 13
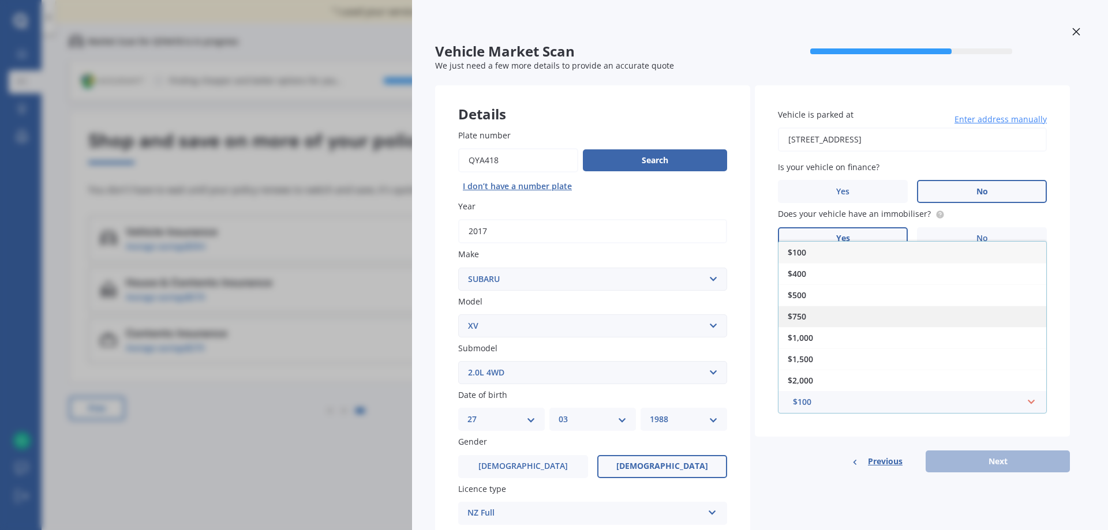
click at [801, 312] on span "$750" at bounding box center [797, 316] width 18 height 11
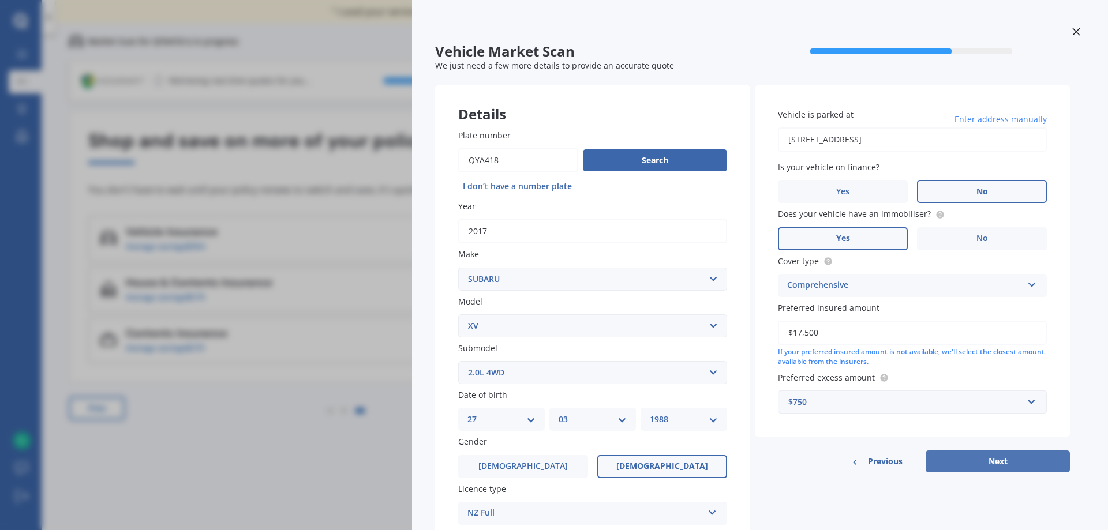
click at [975, 455] on button "Next" at bounding box center [998, 462] width 144 height 22
select select "27"
select select "03"
select select "1988"
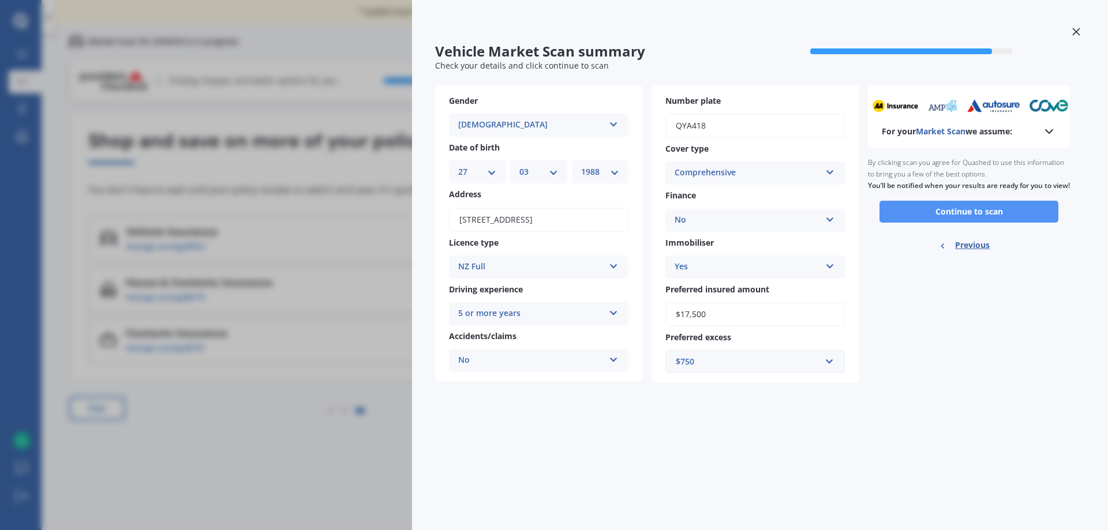
click at [975, 223] on button "Continue to scan" at bounding box center [969, 212] width 179 height 22
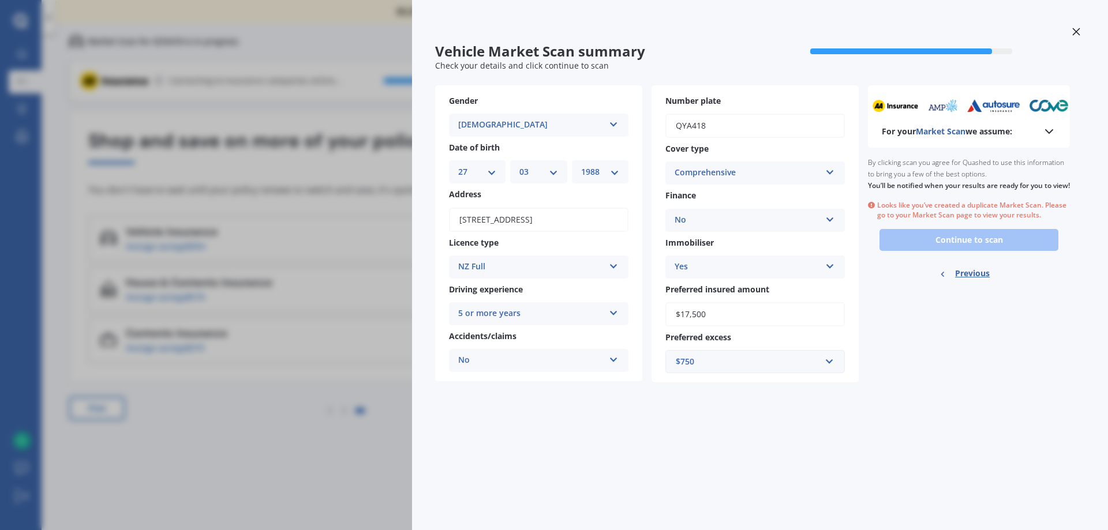
click at [1078, 28] on div at bounding box center [1076, 33] width 17 height 20
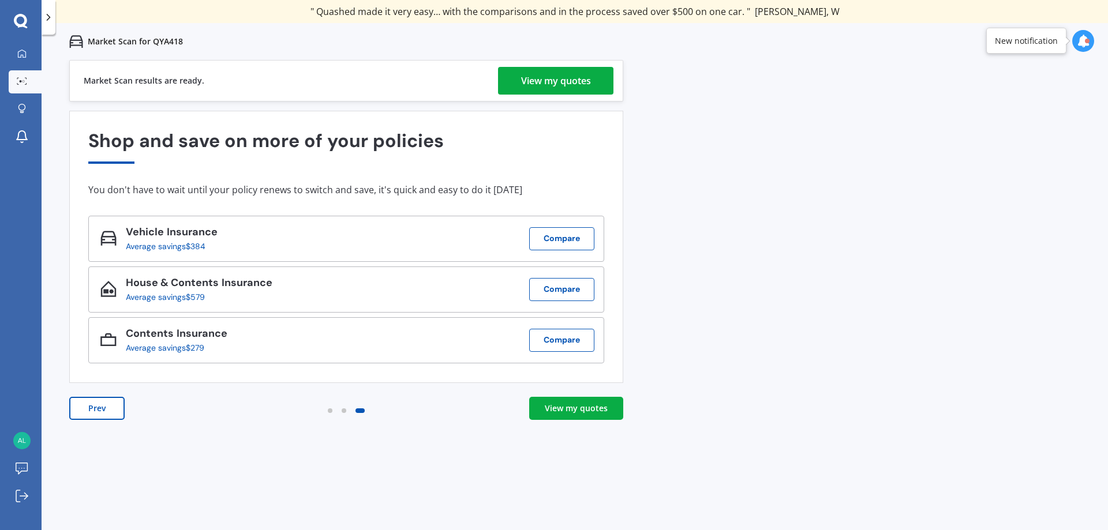
click at [530, 78] on div "View my quotes" at bounding box center [556, 81] width 70 height 28
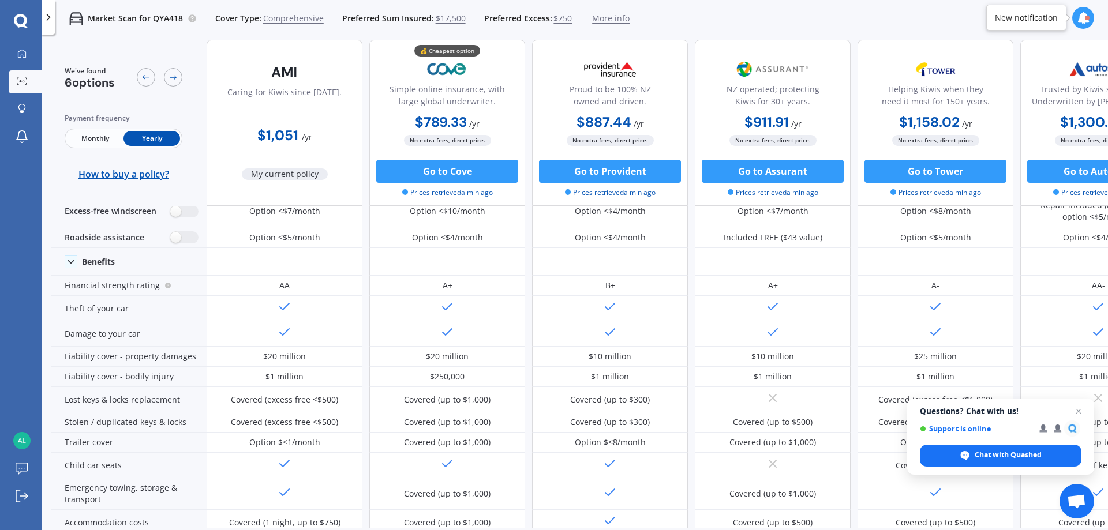
scroll to position [58, 0]
